Goal: Task Accomplishment & Management: Complete application form

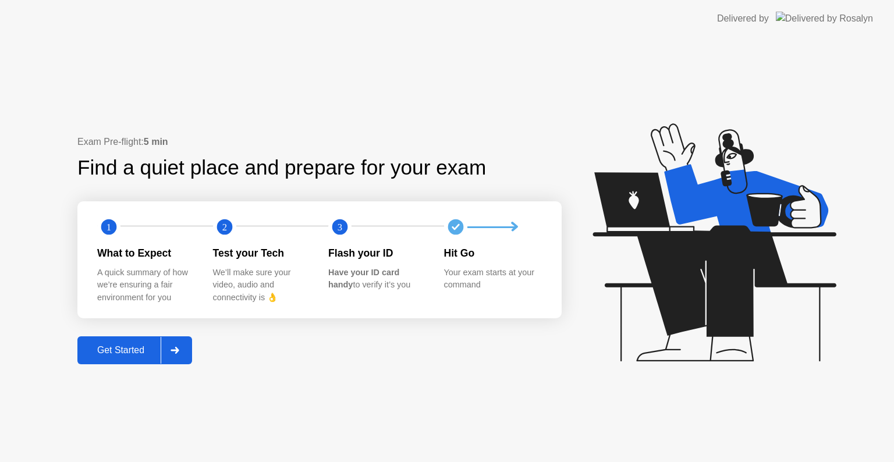
click at [143, 349] on div "Get Started" at bounding box center [121, 350] width 80 height 10
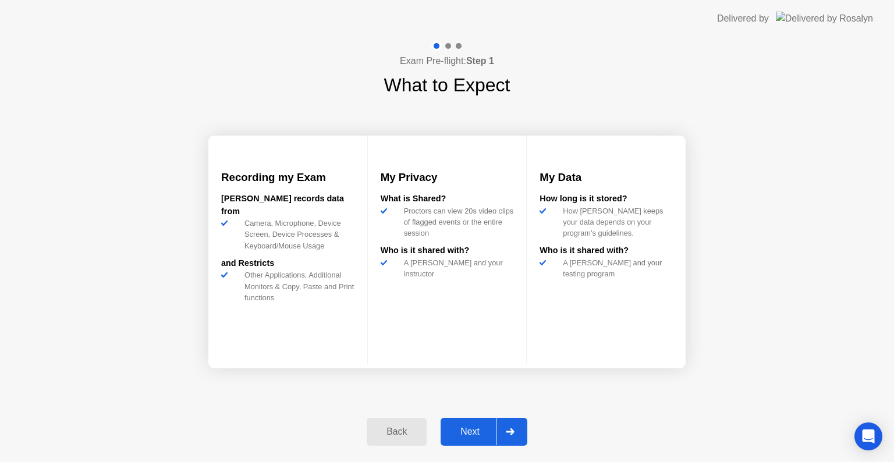
click at [473, 430] on div "Next" at bounding box center [470, 432] width 52 height 10
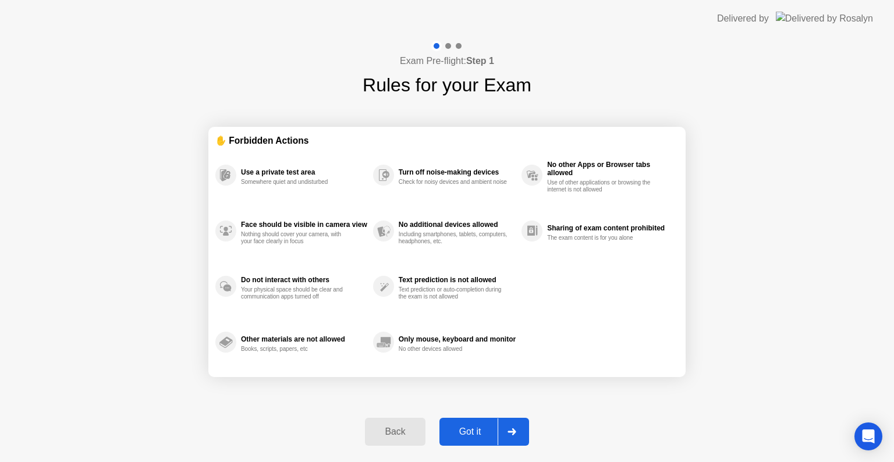
click at [473, 430] on div "Got it" at bounding box center [470, 432] width 55 height 10
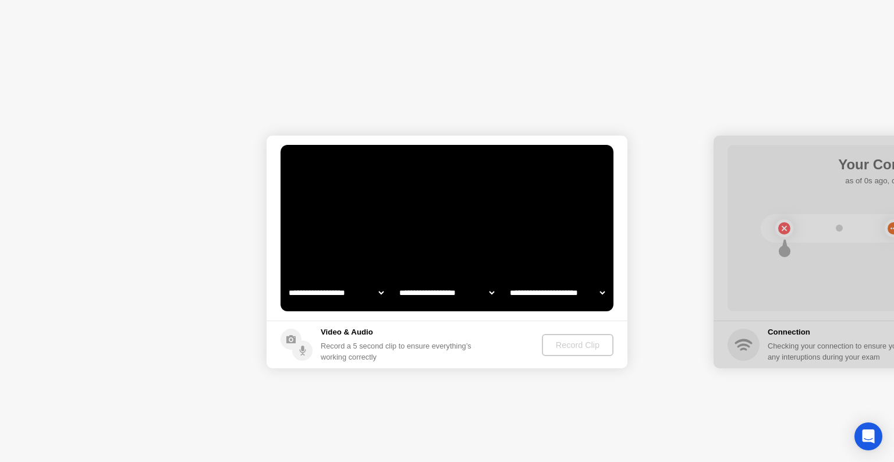
select select "**********"
select select "*******"
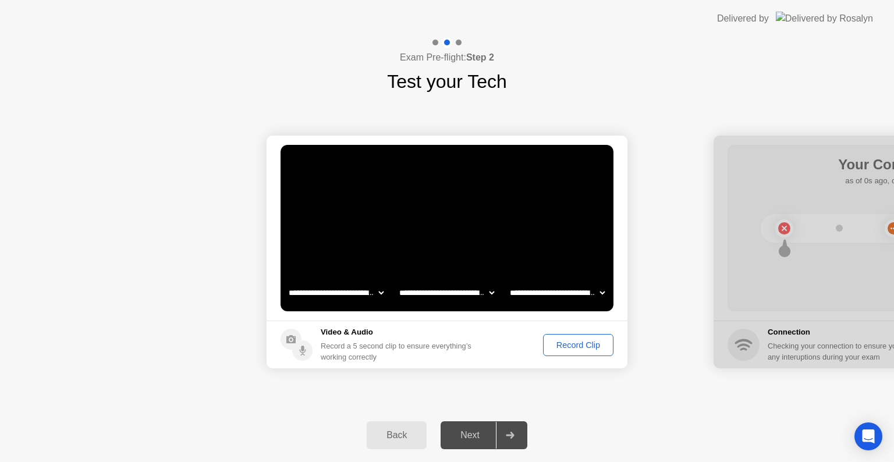
click at [587, 346] on div "Record Clip" at bounding box center [578, 344] width 62 height 9
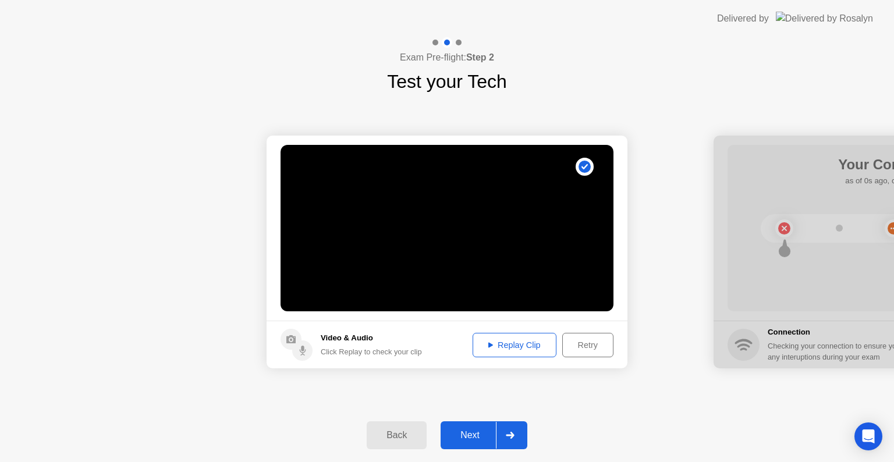
click at [479, 436] on div "Next" at bounding box center [470, 435] width 52 height 10
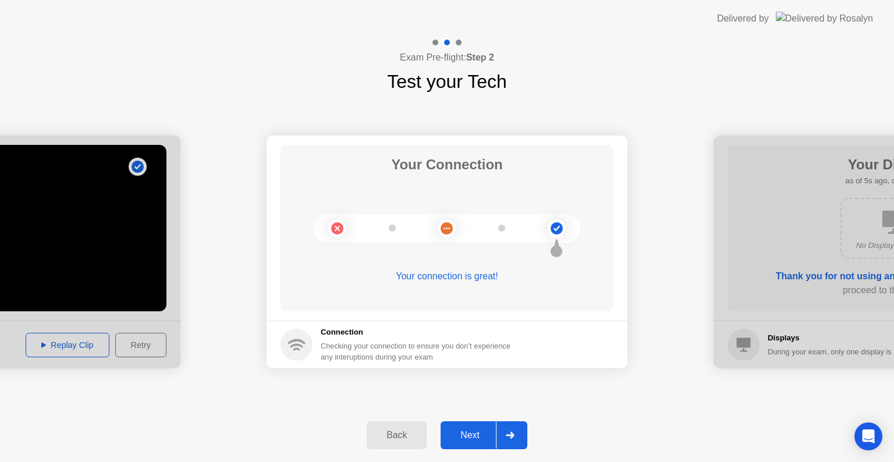
click at [479, 436] on div "Next" at bounding box center [470, 435] width 52 height 10
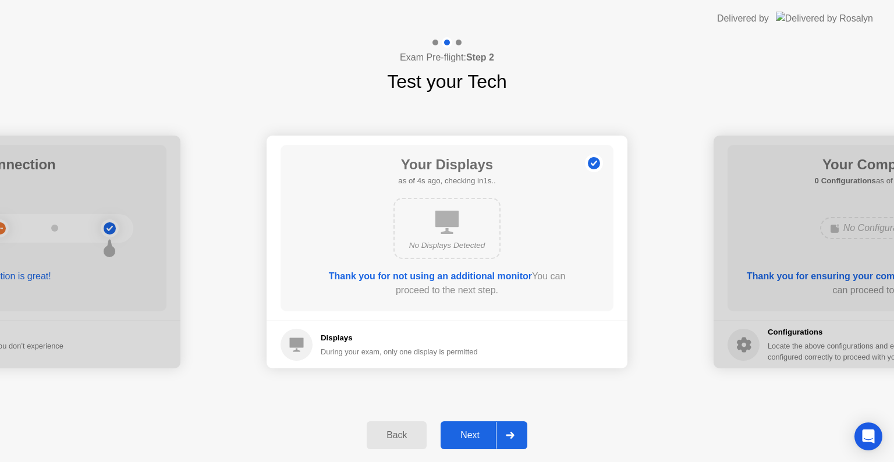
click at [479, 436] on div "Next" at bounding box center [470, 435] width 52 height 10
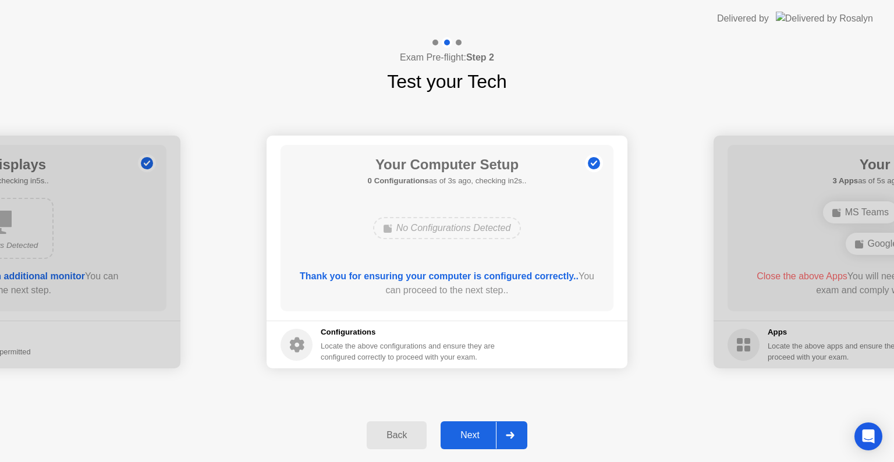
click at [479, 436] on div "Next" at bounding box center [470, 435] width 52 height 10
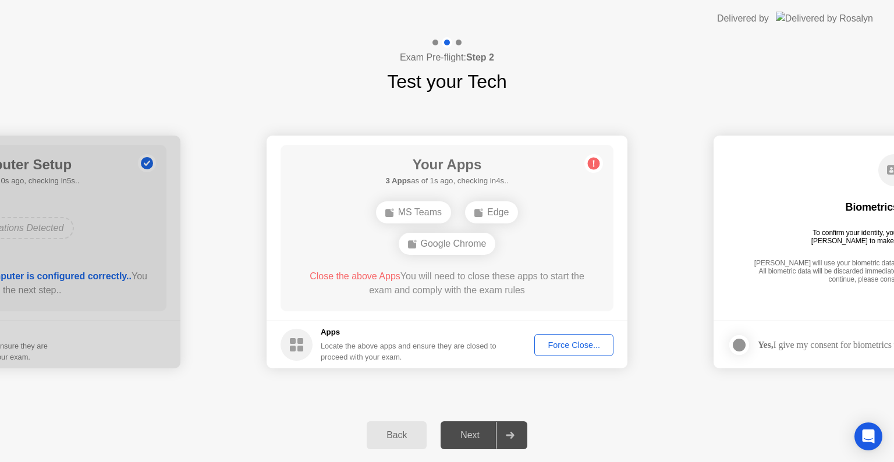
click at [573, 345] on div "Force Close..." at bounding box center [573, 344] width 71 height 9
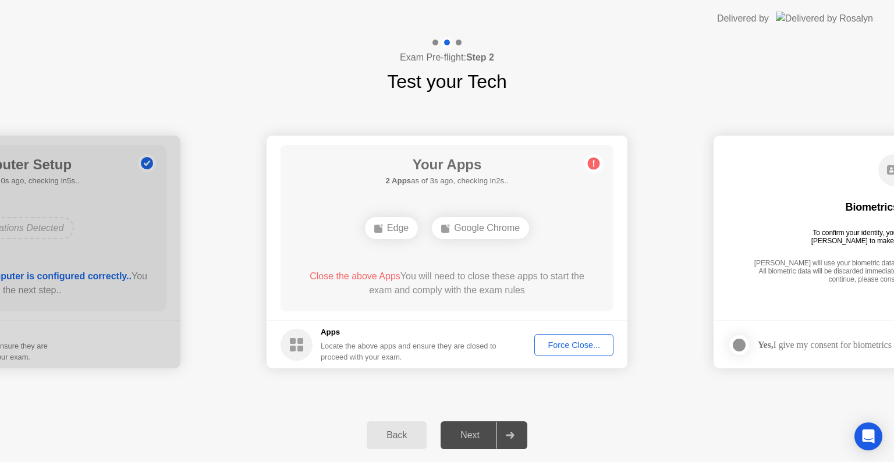
click at [564, 341] on div "Force Close..." at bounding box center [573, 344] width 71 height 9
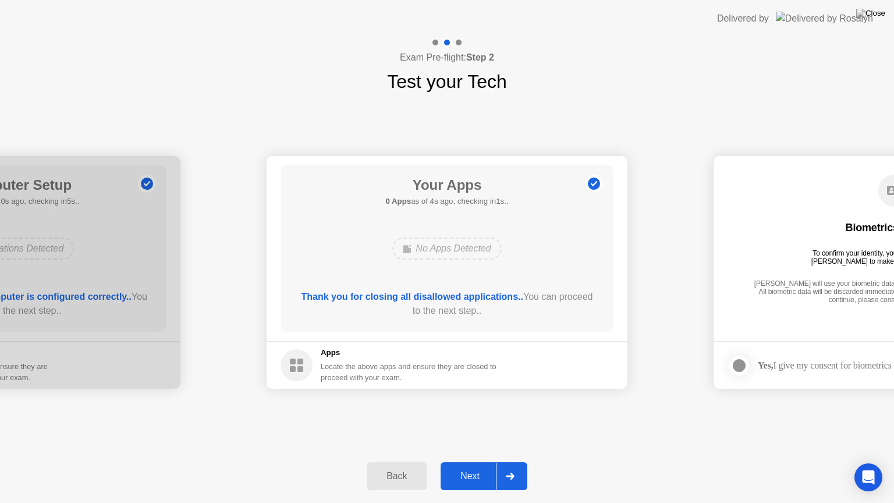
click at [468, 461] on div "Next" at bounding box center [470, 476] width 52 height 10
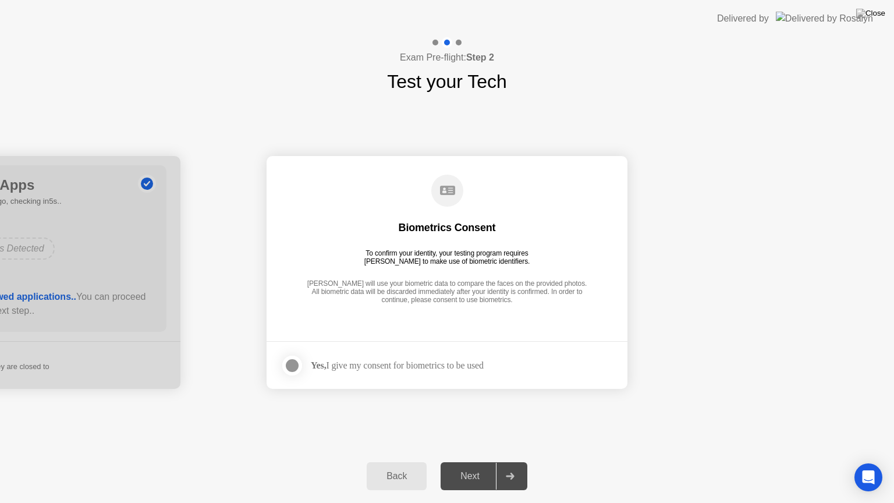
click at [293, 361] on div at bounding box center [292, 365] width 14 height 14
click at [471, 461] on div "Next" at bounding box center [470, 476] width 52 height 10
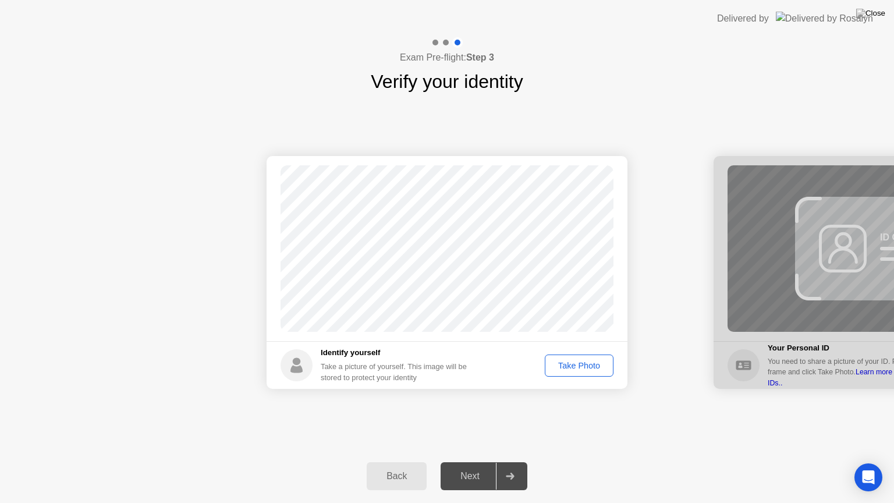
click at [582, 368] on div "Take Photo" at bounding box center [579, 365] width 61 height 9
click at [473, 461] on div "Next" at bounding box center [470, 476] width 52 height 10
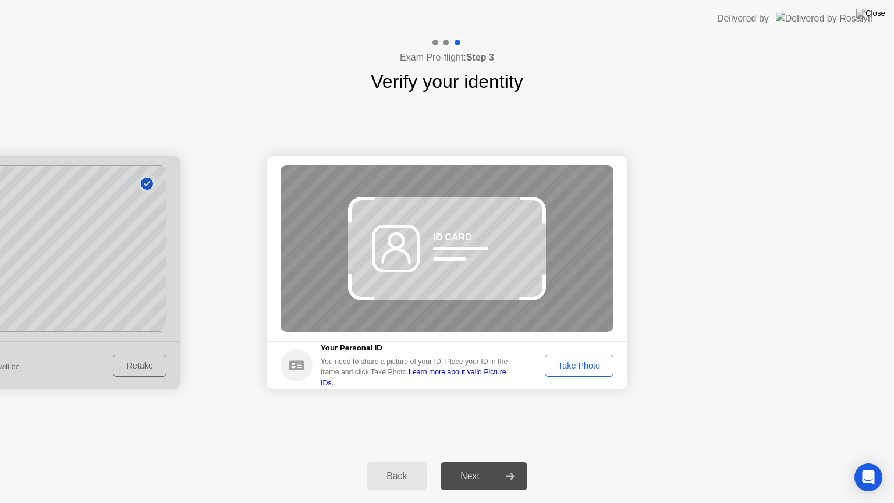
click at [414, 461] on div "Back" at bounding box center [396, 476] width 53 height 10
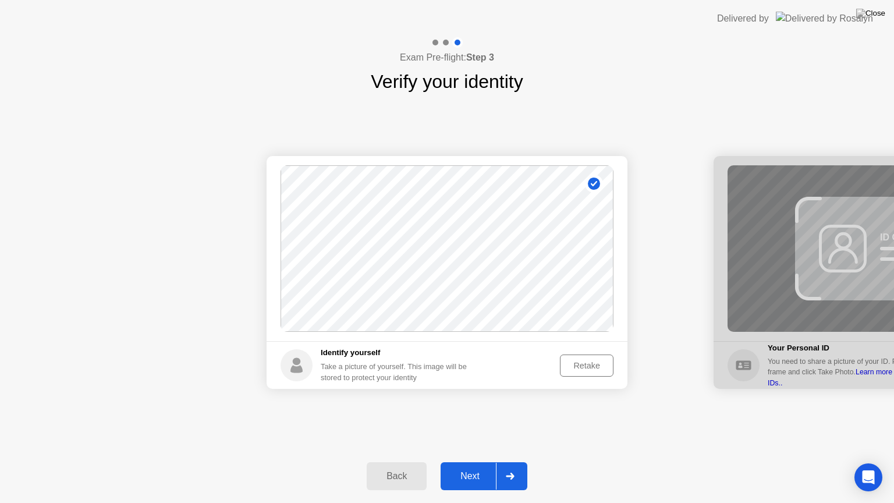
click at [573, 368] on div "Retake" at bounding box center [586, 365] width 45 height 9
click at [570, 368] on div "Take Photo" at bounding box center [579, 365] width 61 height 9
click at [481, 461] on div "Next" at bounding box center [470, 476] width 52 height 10
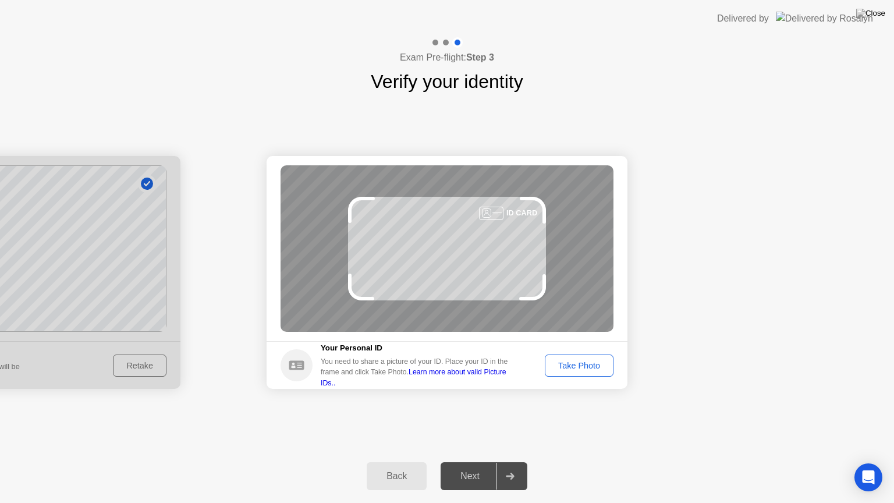
click at [559, 364] on div "Take Photo" at bounding box center [579, 365] width 61 height 9
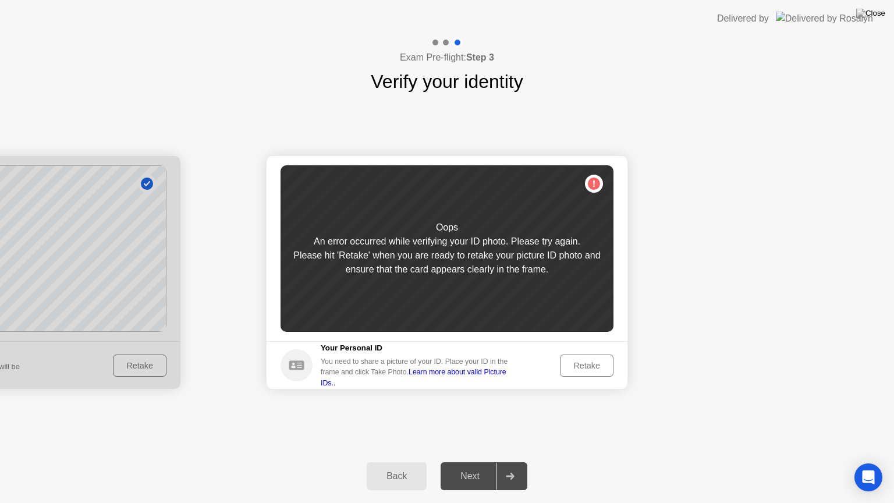
click at [581, 368] on div "Retake" at bounding box center [586, 365] width 45 height 9
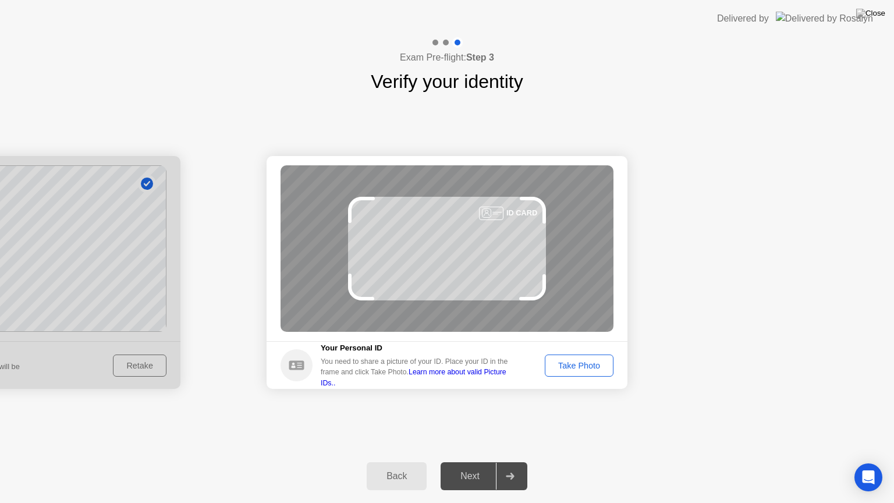
click at [582, 368] on div "Take Photo" at bounding box center [579, 365] width 61 height 9
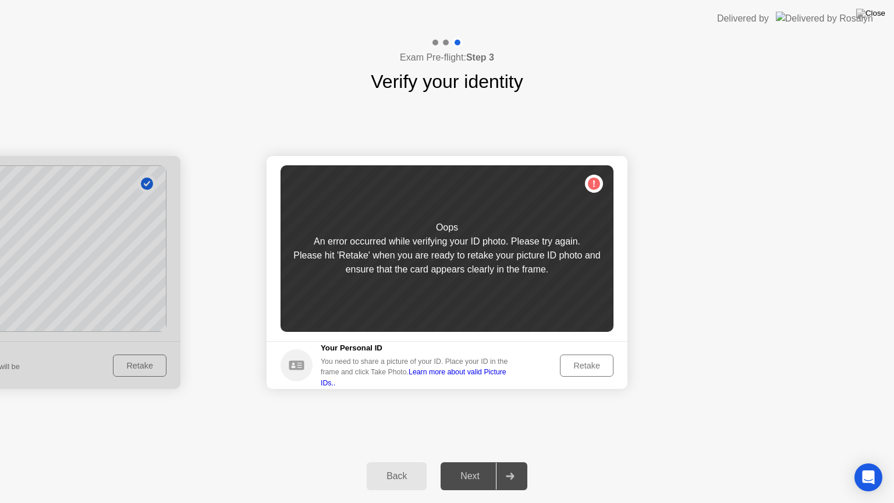
click at [597, 368] on div "Retake" at bounding box center [586, 365] width 45 height 9
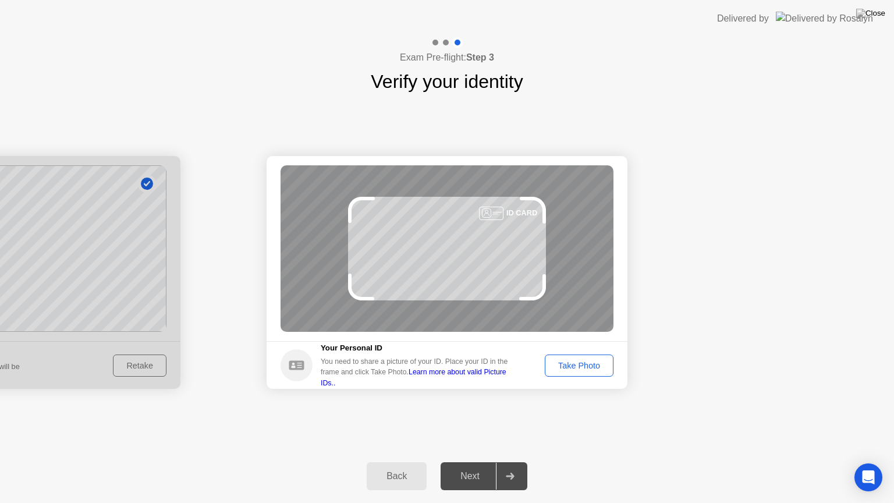
click at [594, 368] on div "Take Photo" at bounding box center [579, 365] width 61 height 9
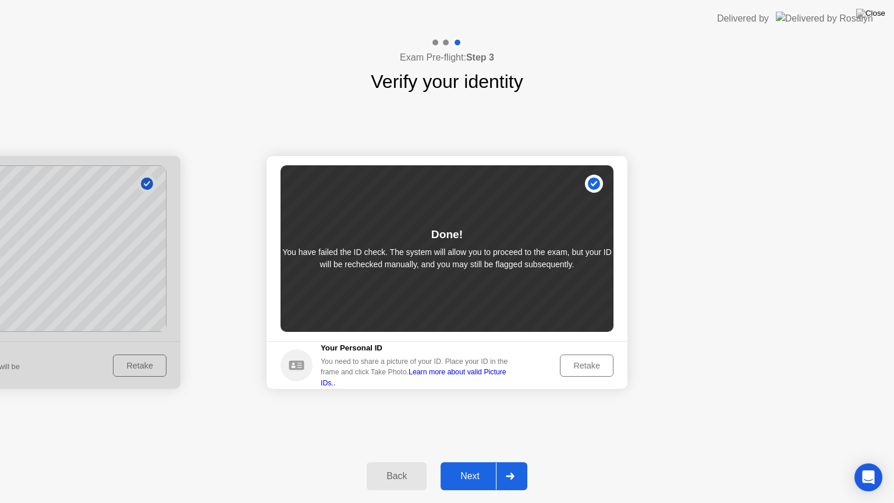
click at [596, 368] on div "Retake" at bounding box center [586, 365] width 45 height 9
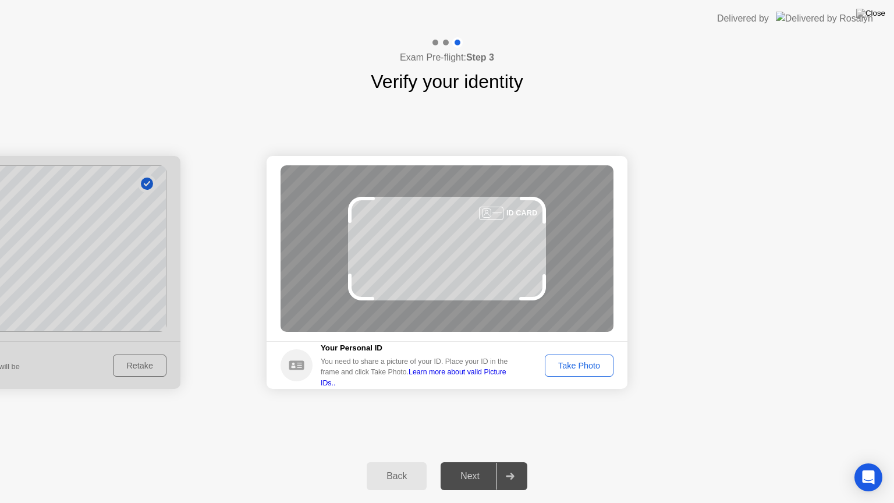
click at [596, 367] on div "Take Photo" at bounding box center [579, 365] width 61 height 9
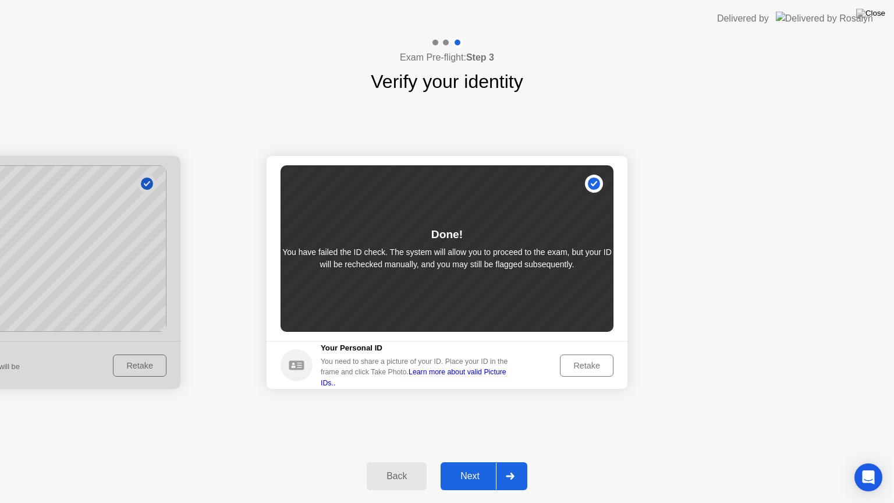
click at [478, 461] on div "Next" at bounding box center [470, 476] width 52 height 10
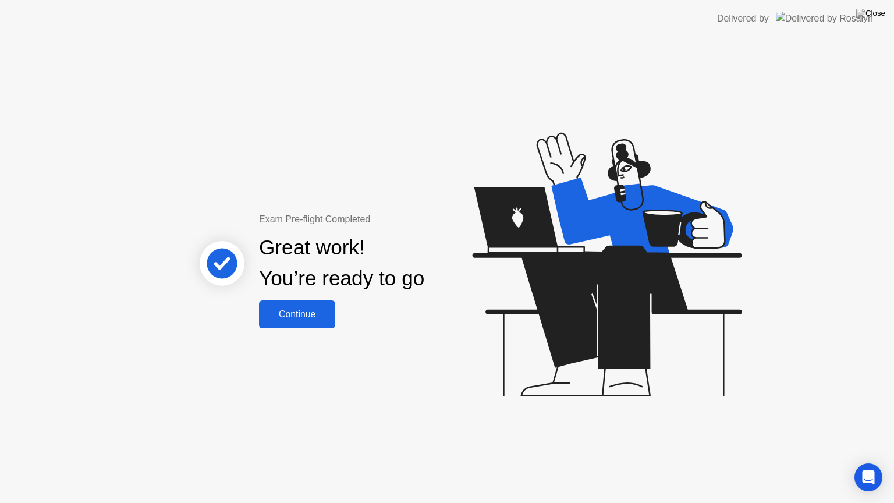
click at [294, 314] on div "Continue" at bounding box center [296, 314] width 69 height 10
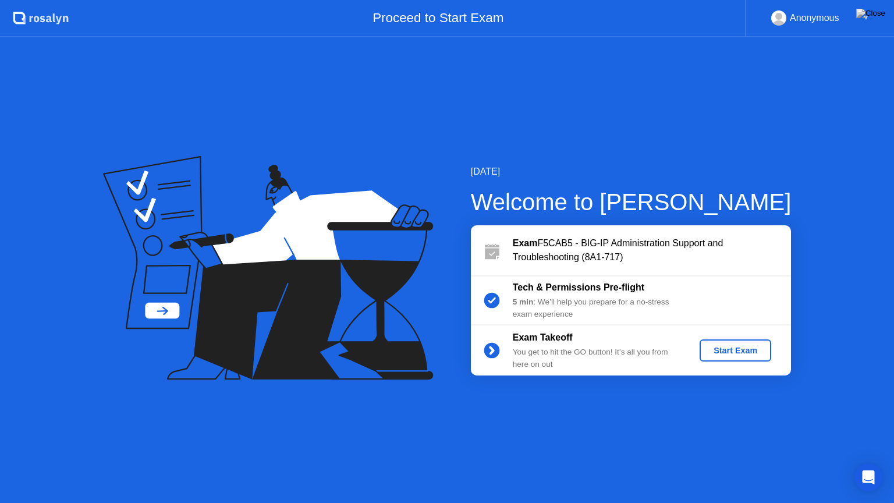
click at [726, 346] on div "Start Exam" at bounding box center [735, 350] width 62 height 9
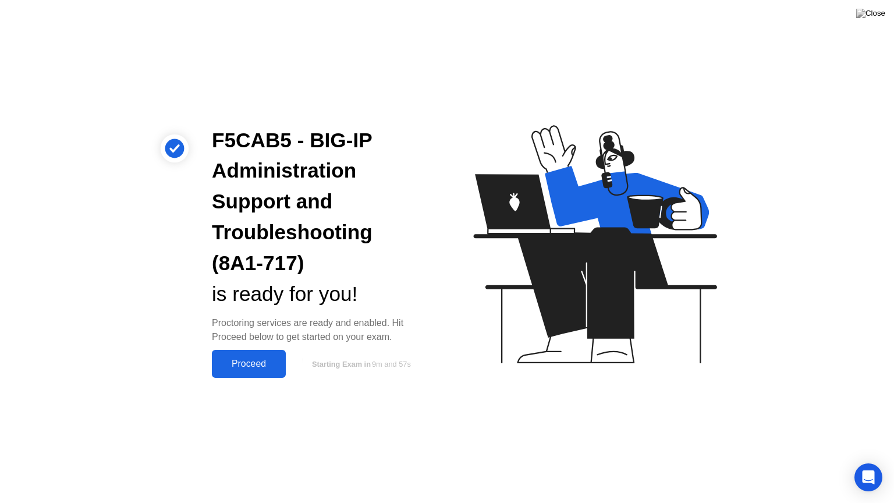
click at [265, 368] on div "Proceed" at bounding box center [248, 363] width 67 height 10
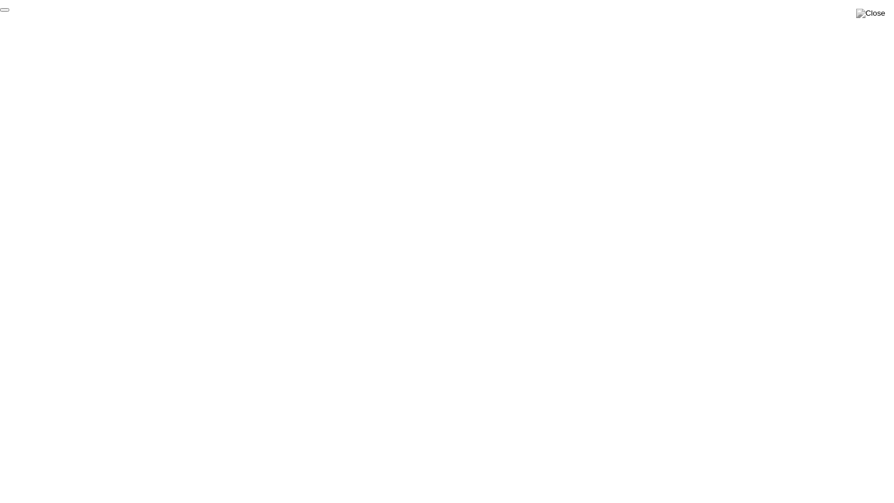
click div "End Proctoring Session"
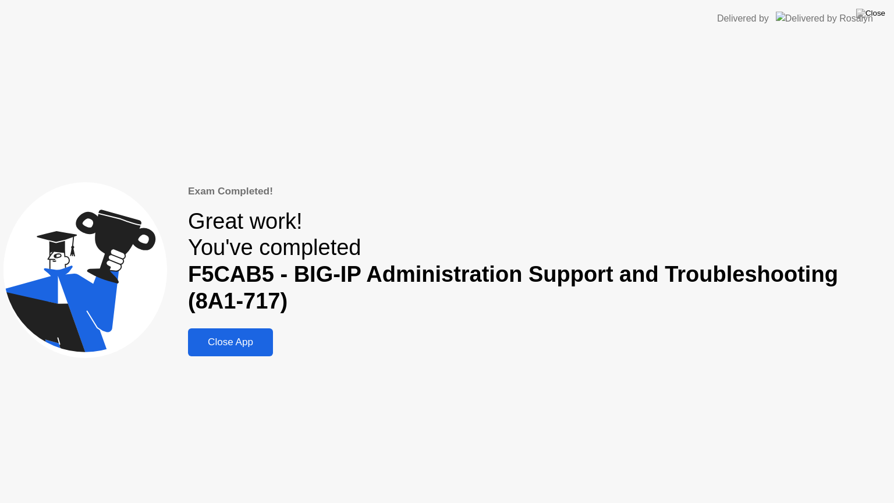
click at [234, 348] on div "Close App" at bounding box center [230, 342] width 78 height 12
